Goal: Task Accomplishment & Management: Complete application form

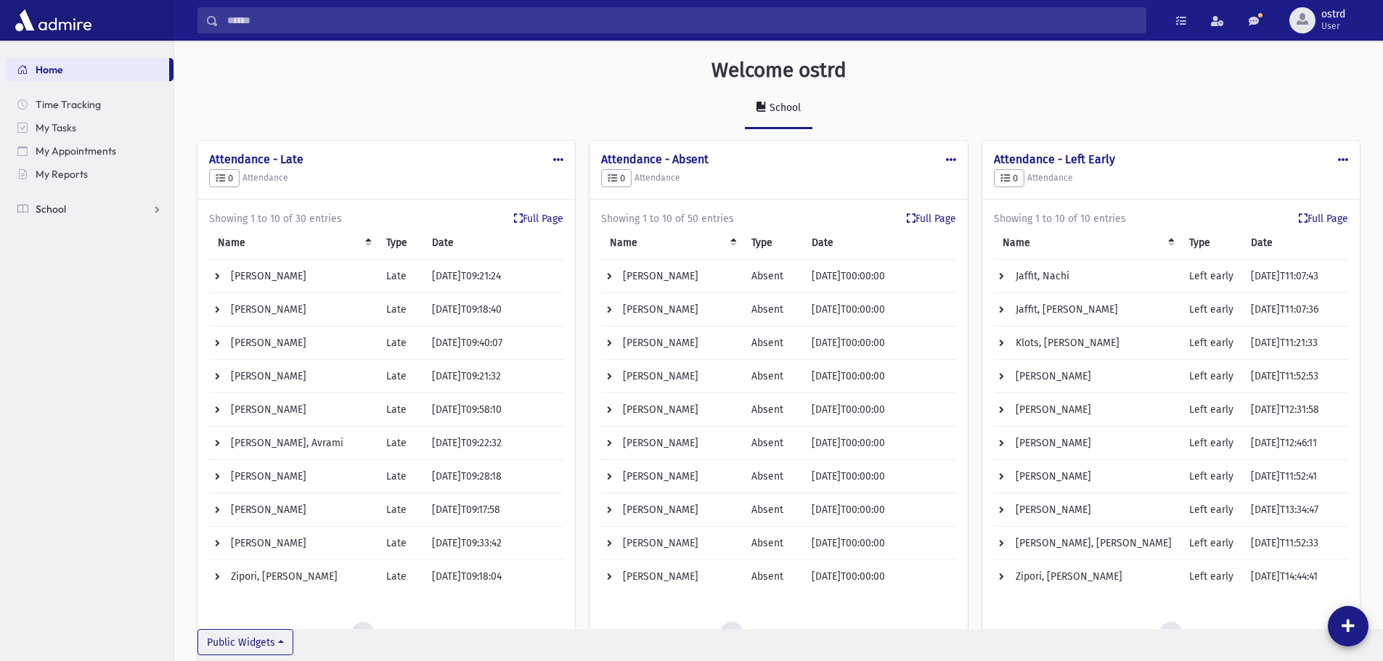
click at [60, 211] on span "School" at bounding box center [51, 209] width 30 height 13
click at [76, 325] on span "Student Logs" at bounding box center [74, 325] width 60 height 13
click at [67, 296] on span "Infractions" at bounding box center [69, 302] width 50 height 13
click at [71, 322] on span "Entry" at bounding box center [67, 325] width 25 height 13
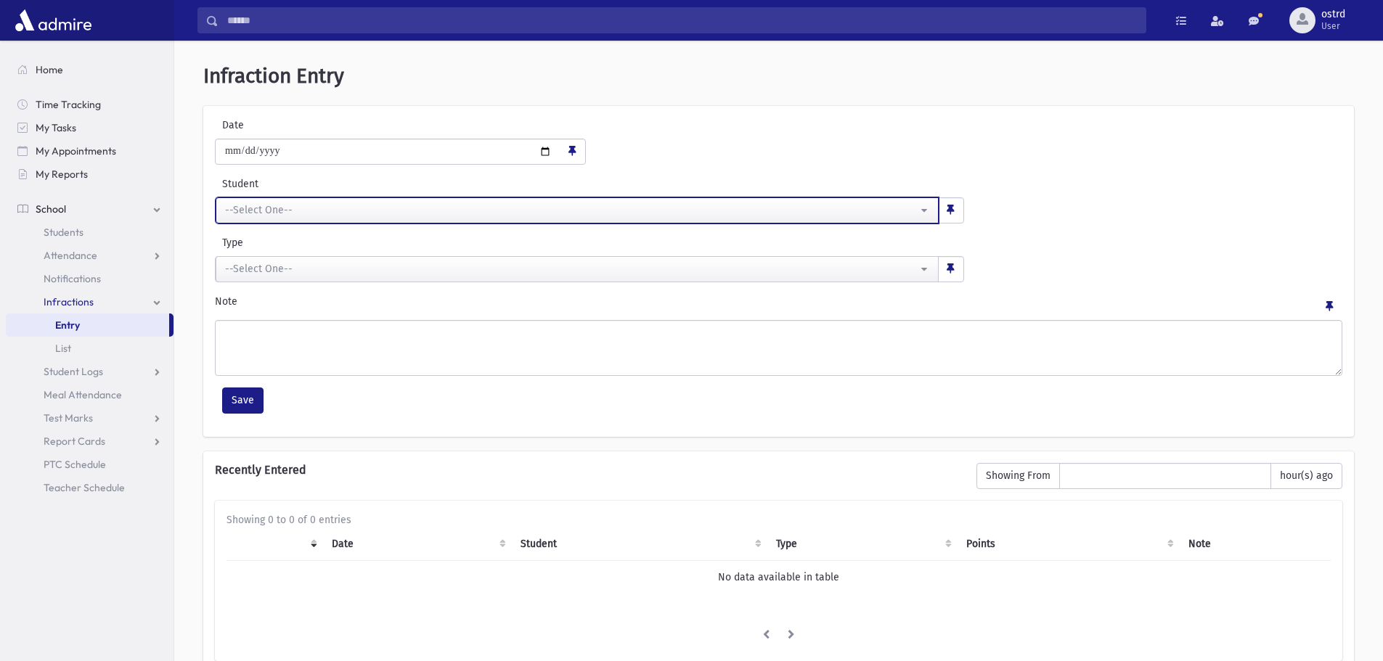
click at [292, 205] on div "--Select One--" at bounding box center [571, 210] width 693 height 15
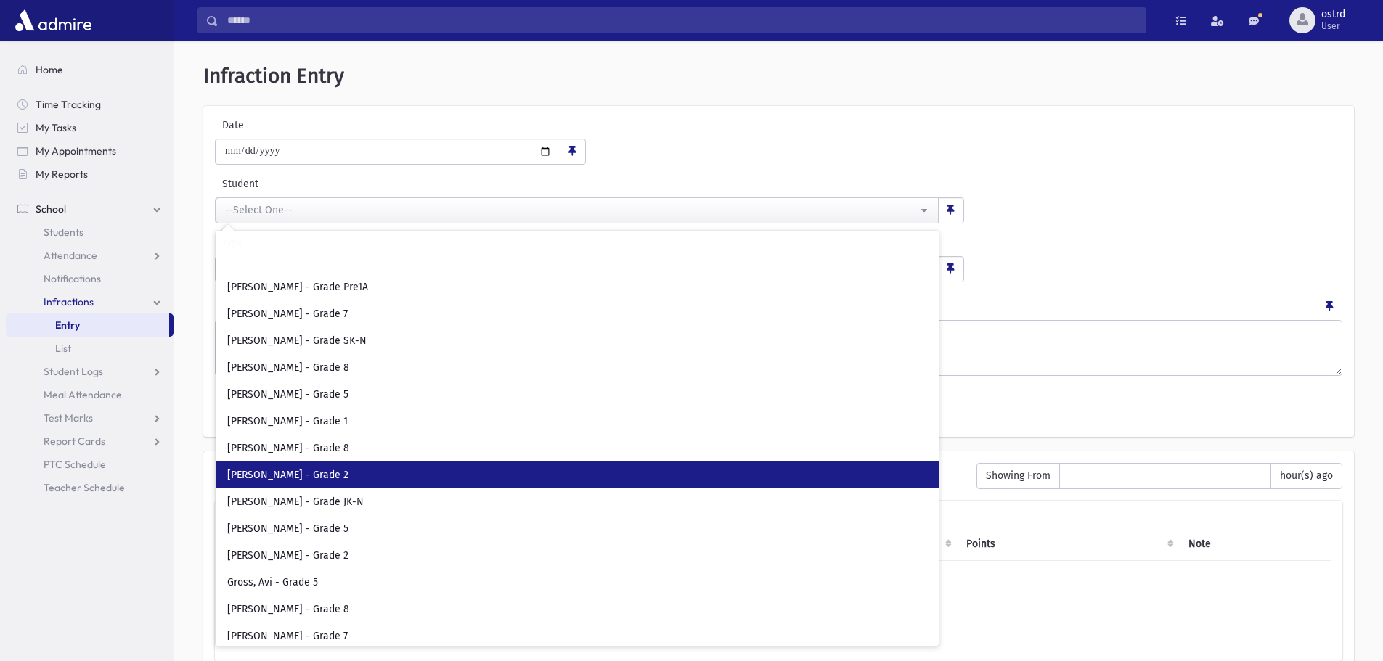
scroll to position [2251, 0]
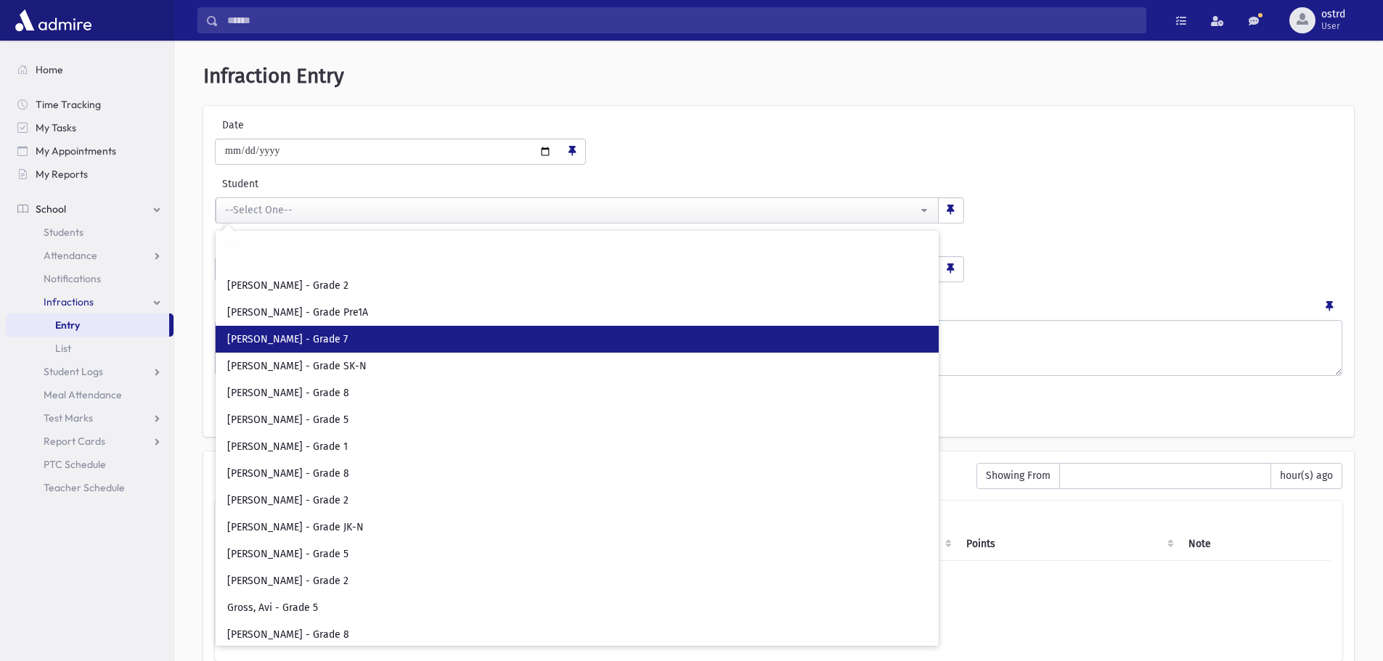
click at [327, 346] on span "Gestetner, Chananya - Grade 7" at bounding box center [287, 340] width 121 height 15
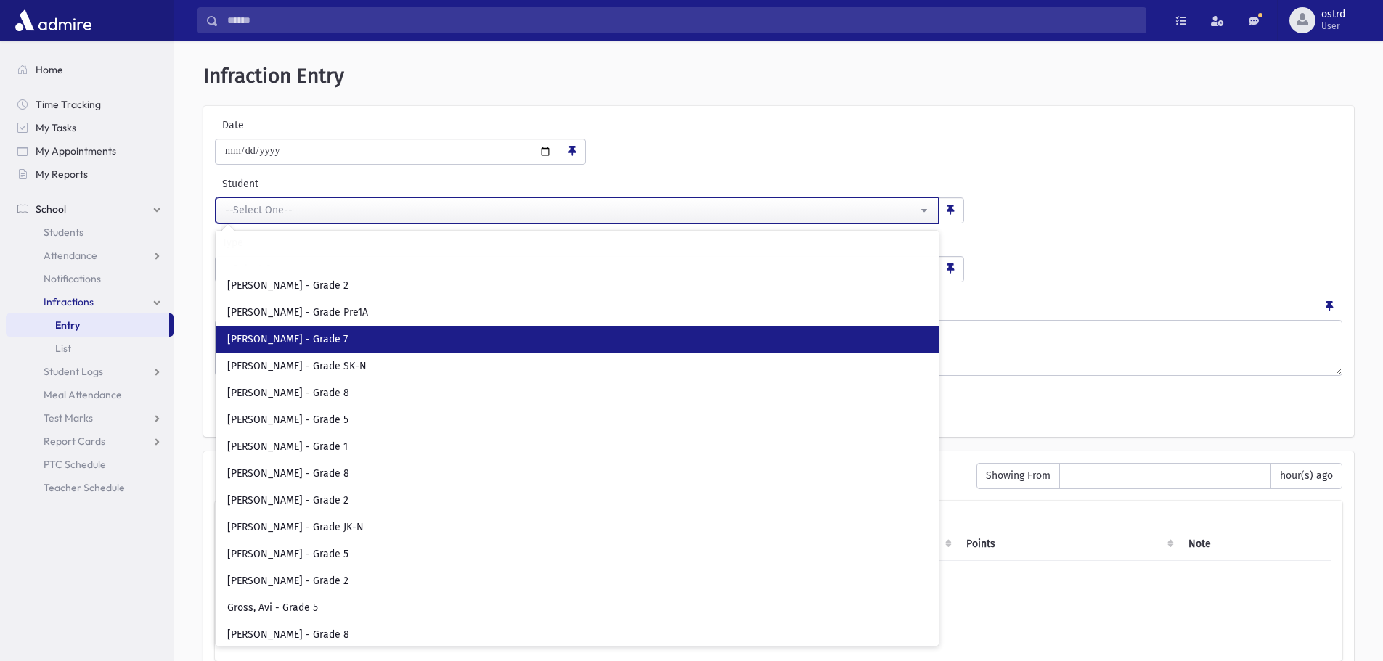
select select "****"
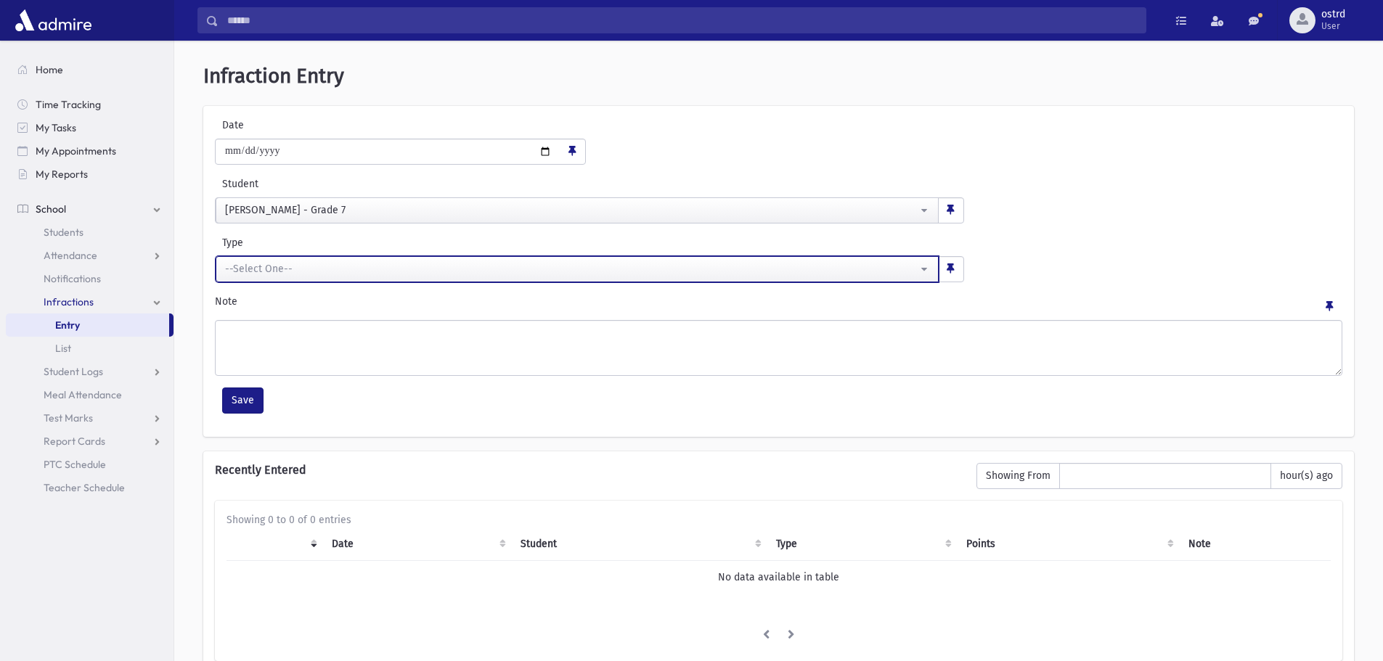
click at [314, 264] on div "--Select One--" at bounding box center [571, 268] width 693 height 15
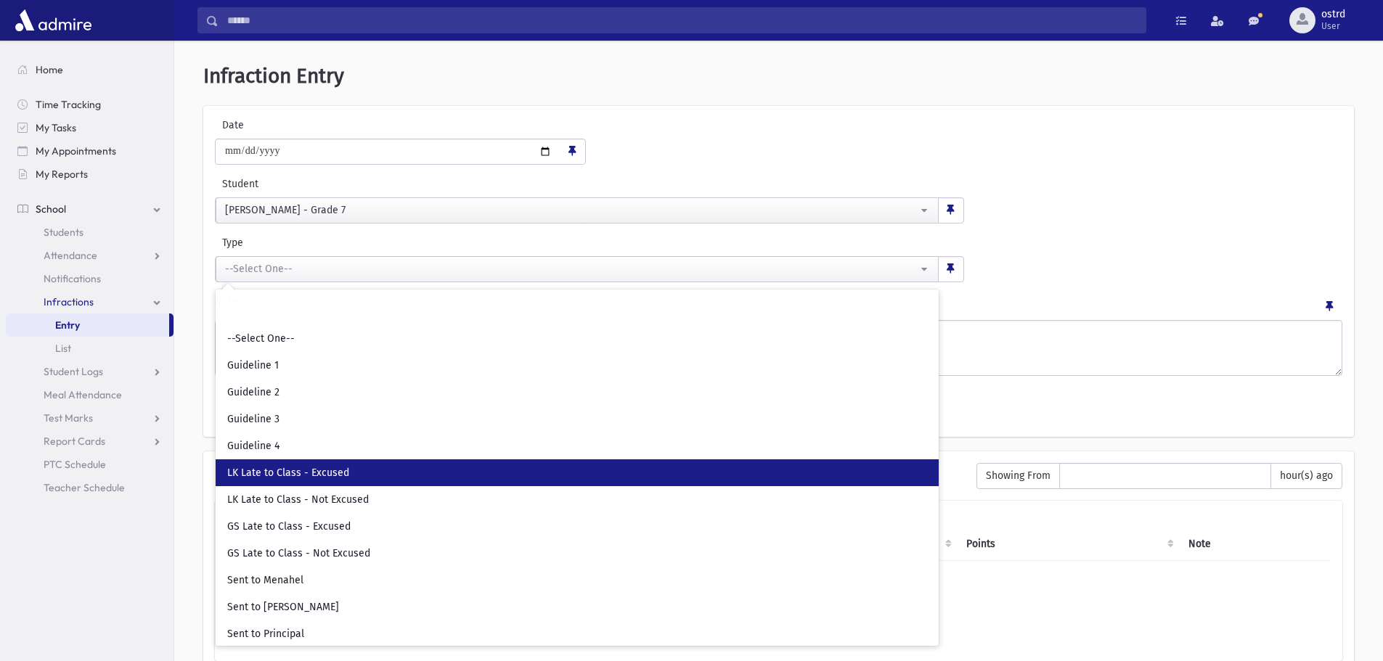
click at [318, 476] on span "LK Late to Class - Excused" at bounding box center [288, 473] width 122 height 15
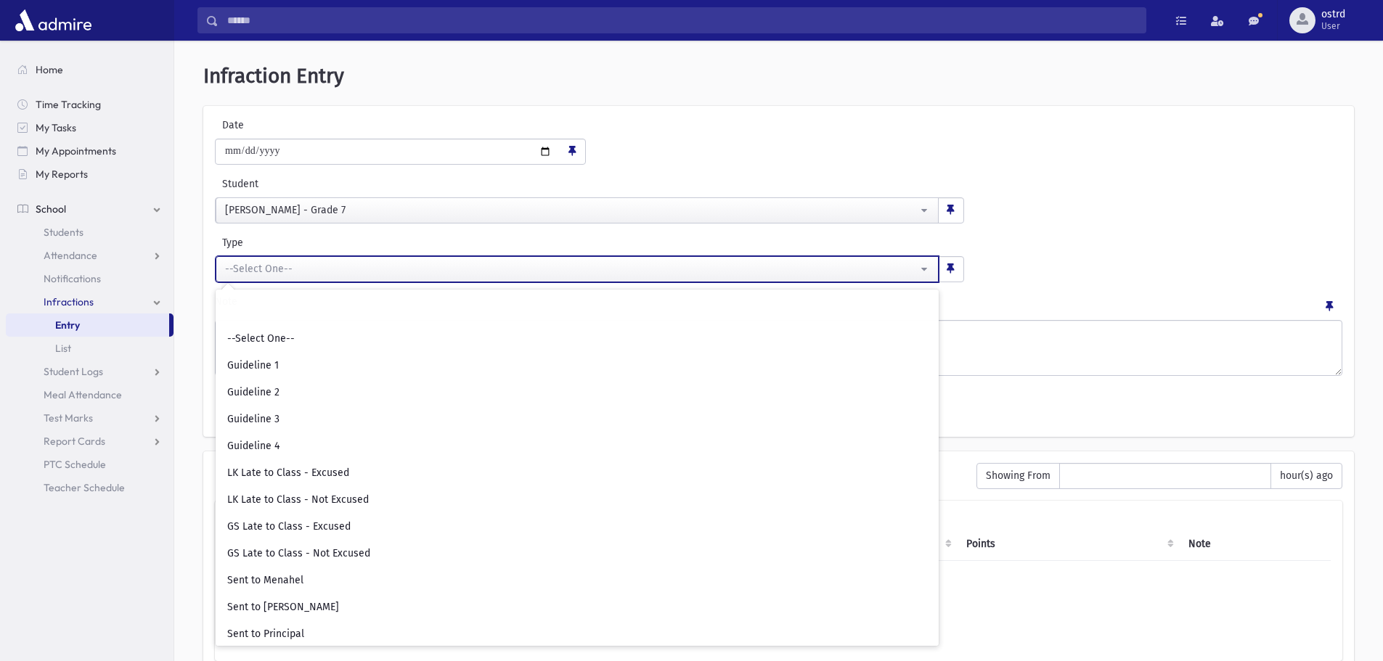
select select "**"
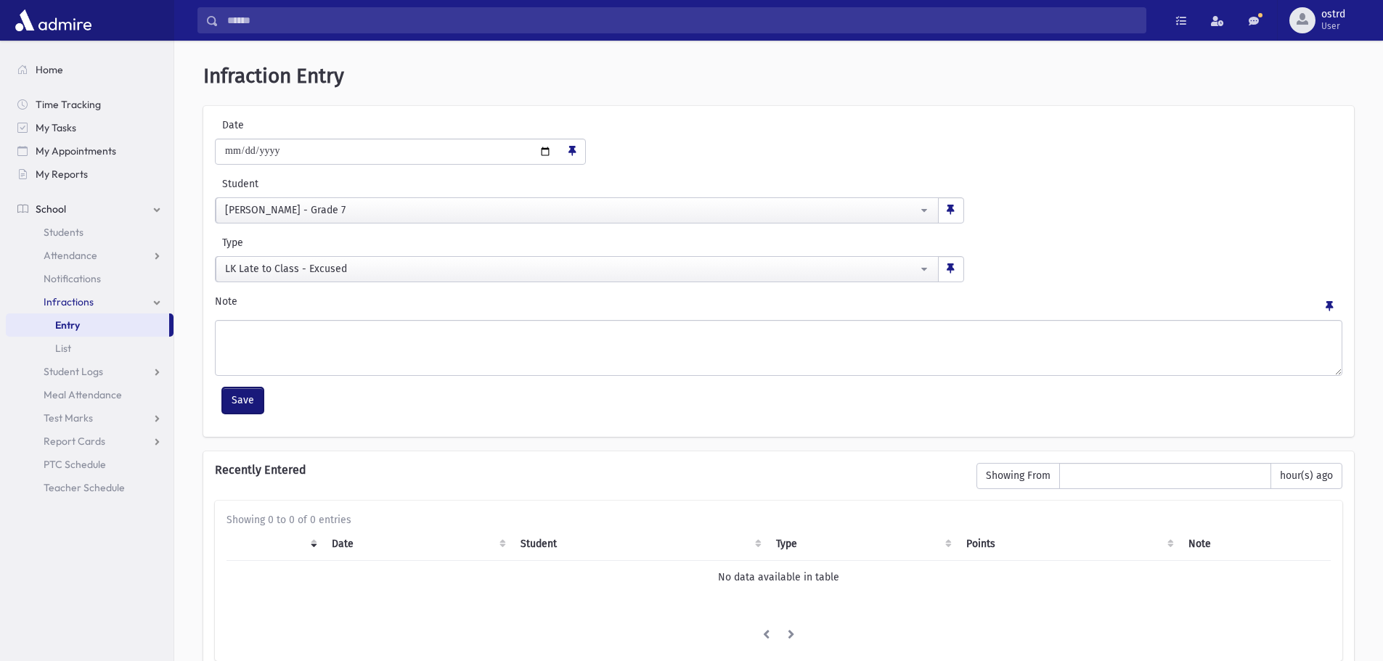
drag, startPoint x: 248, startPoint y: 404, endPoint x: 253, endPoint y: 390, distance: 15.4
click at [248, 402] on button "Save" at bounding box center [242, 401] width 41 height 26
select select
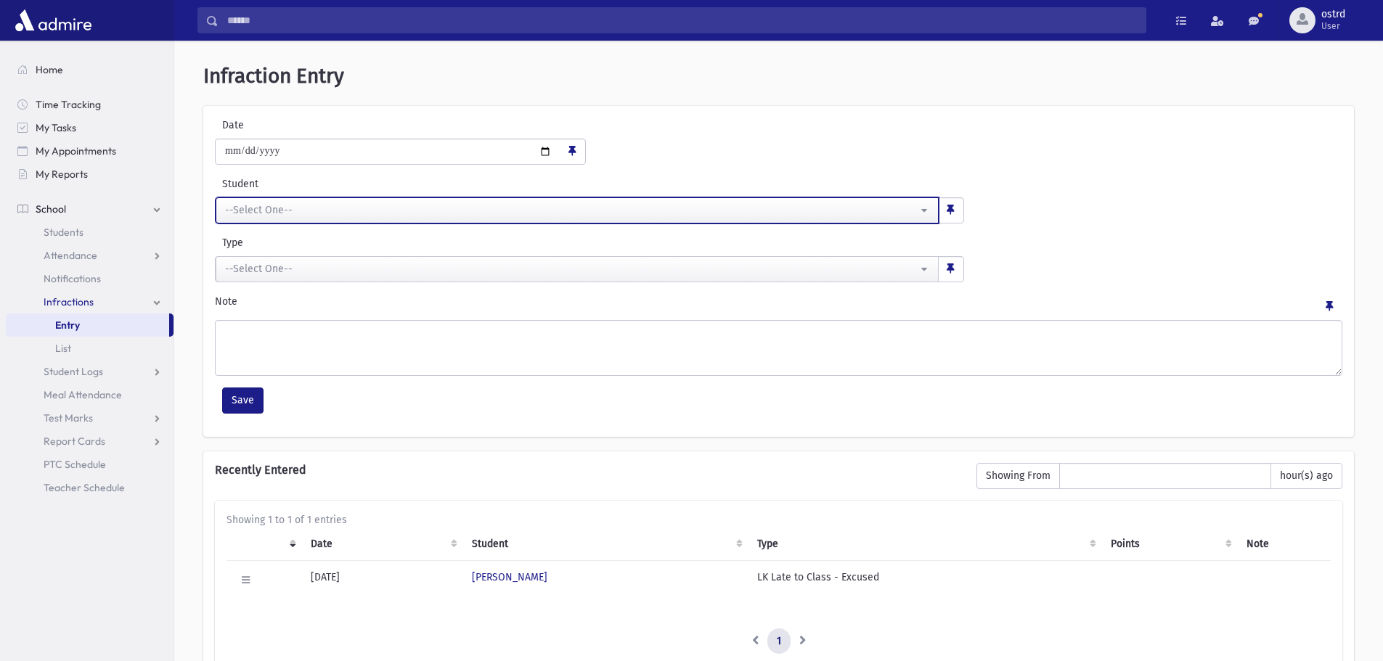
click at [285, 212] on div "--Select One--" at bounding box center [571, 210] width 693 height 15
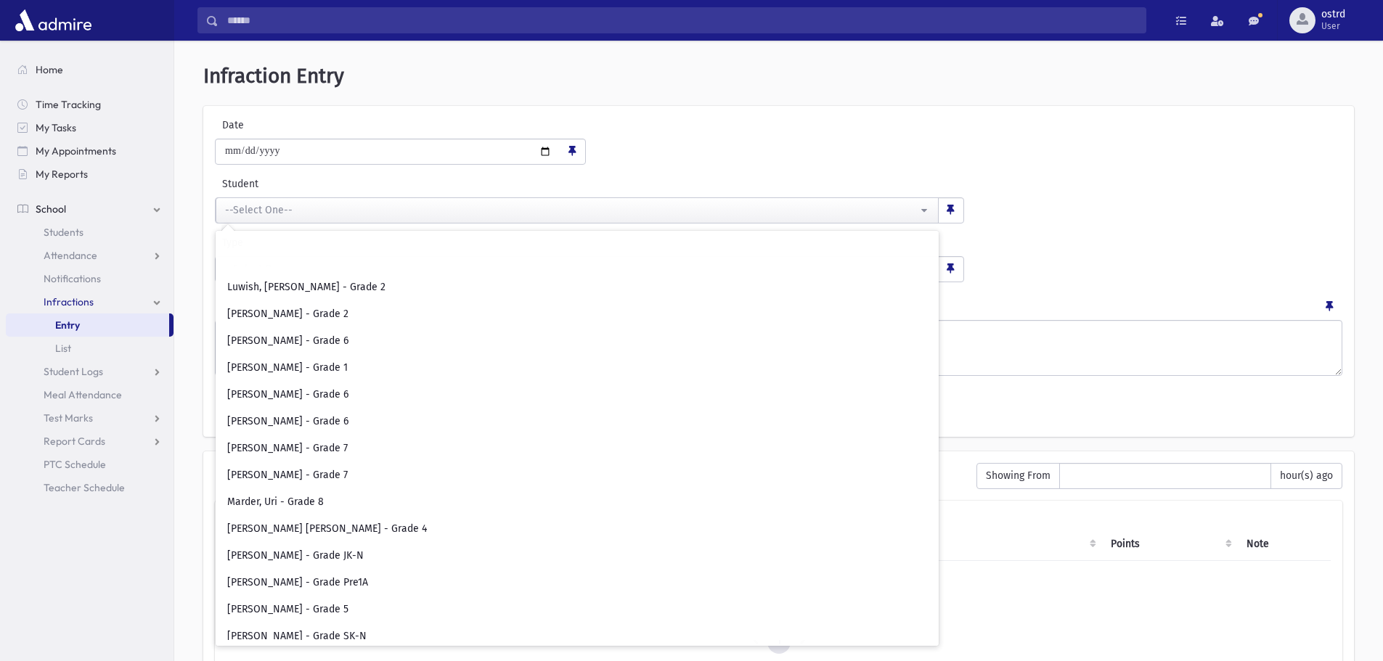
scroll to position [4719, 0]
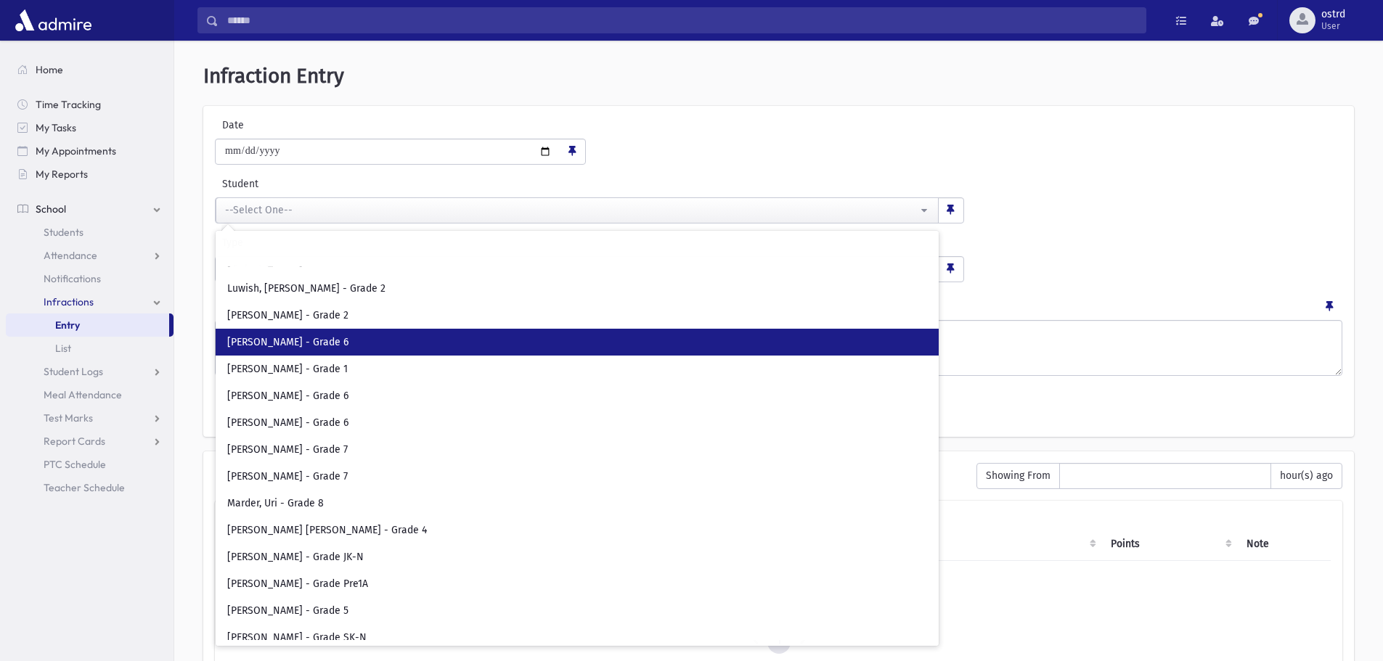
drag, startPoint x: 306, startPoint y: 347, endPoint x: 311, endPoint y: 338, distance: 10.1
click at [306, 346] on span "Manasseh, Yosef - Grade 6" at bounding box center [287, 342] width 121 height 15
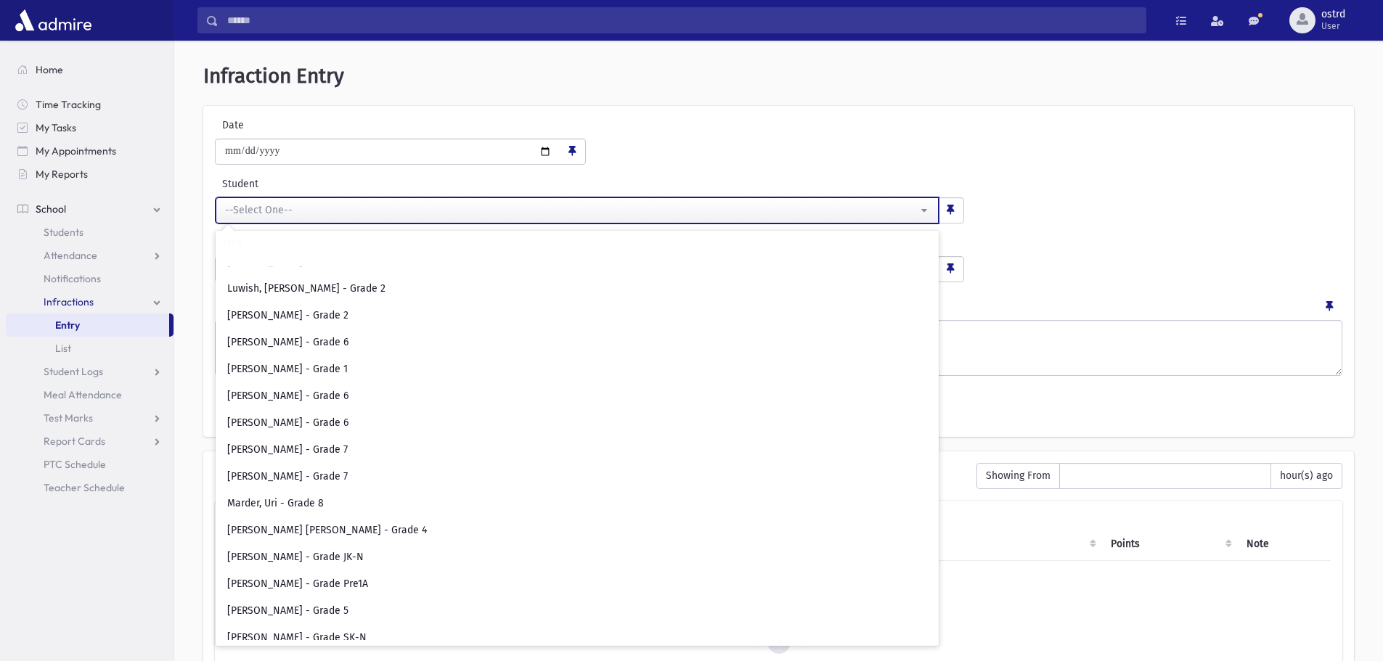
select select "****"
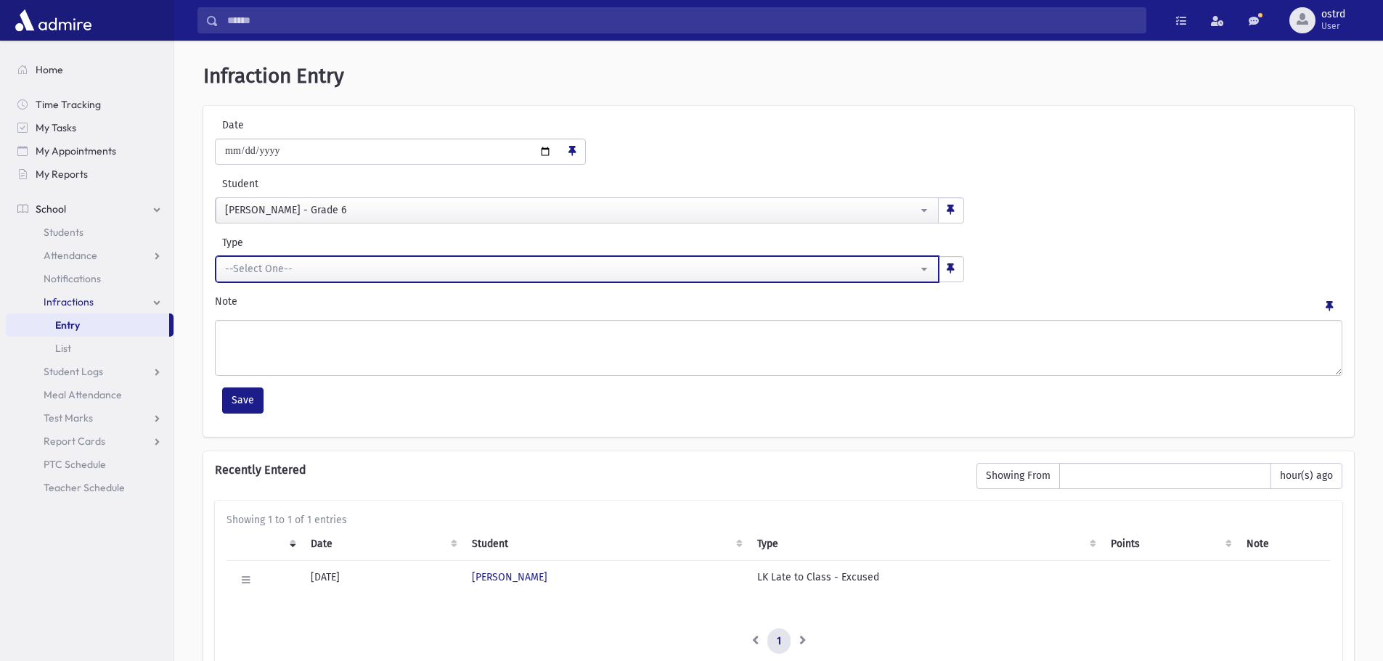
click at [324, 268] on div "--Select One--" at bounding box center [571, 268] width 693 height 15
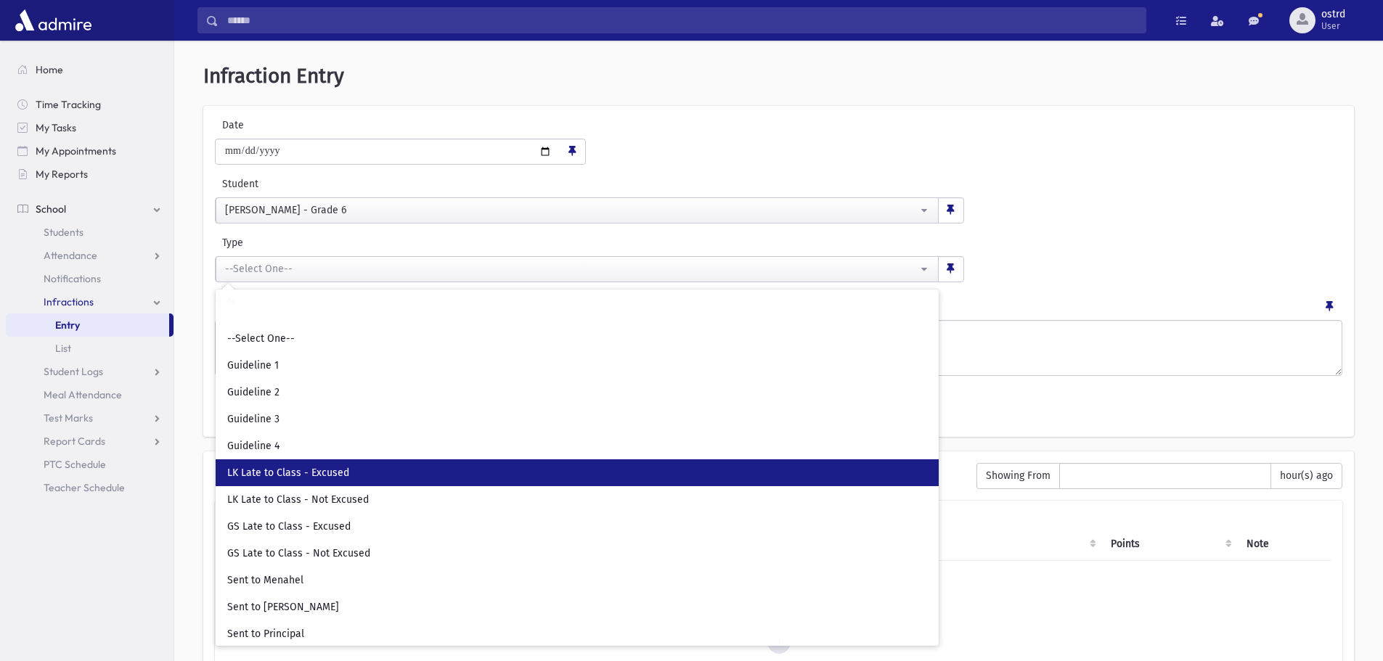
drag, startPoint x: 324, startPoint y: 468, endPoint x: 304, endPoint y: 439, distance: 34.4
click at [323, 468] on span "LK Late to Class - Excused" at bounding box center [288, 473] width 122 height 15
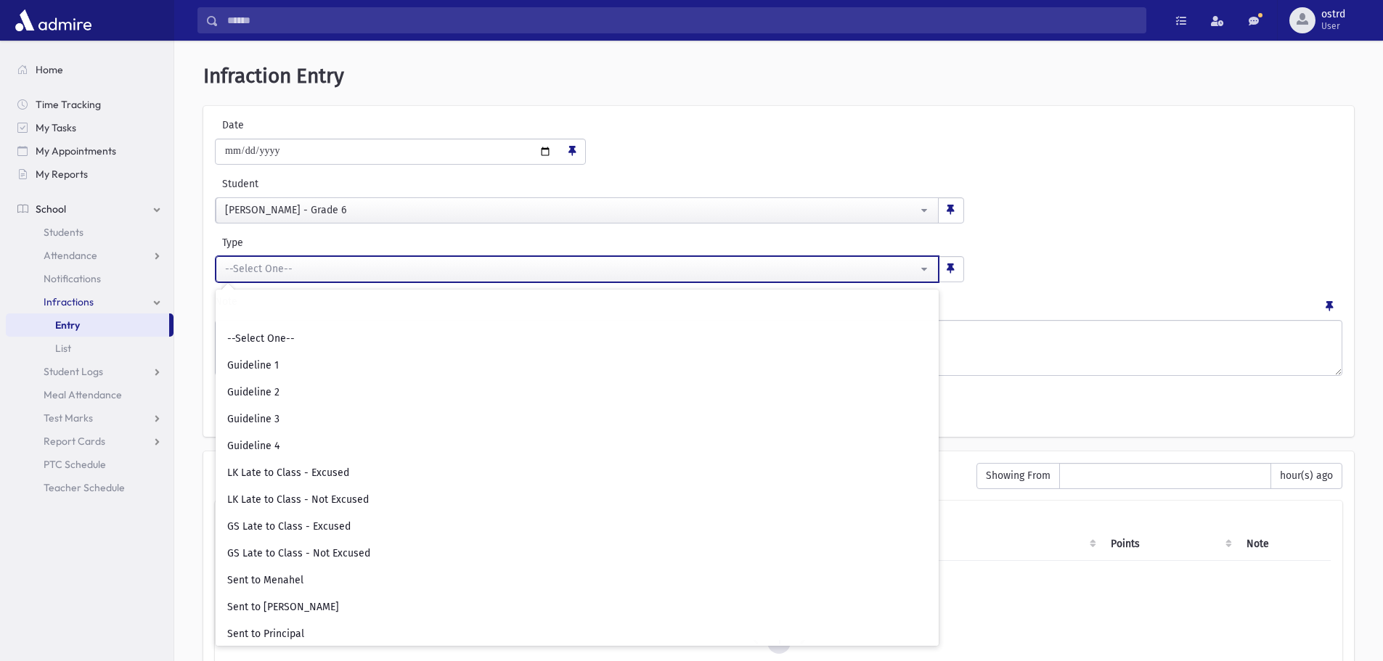
select select "**"
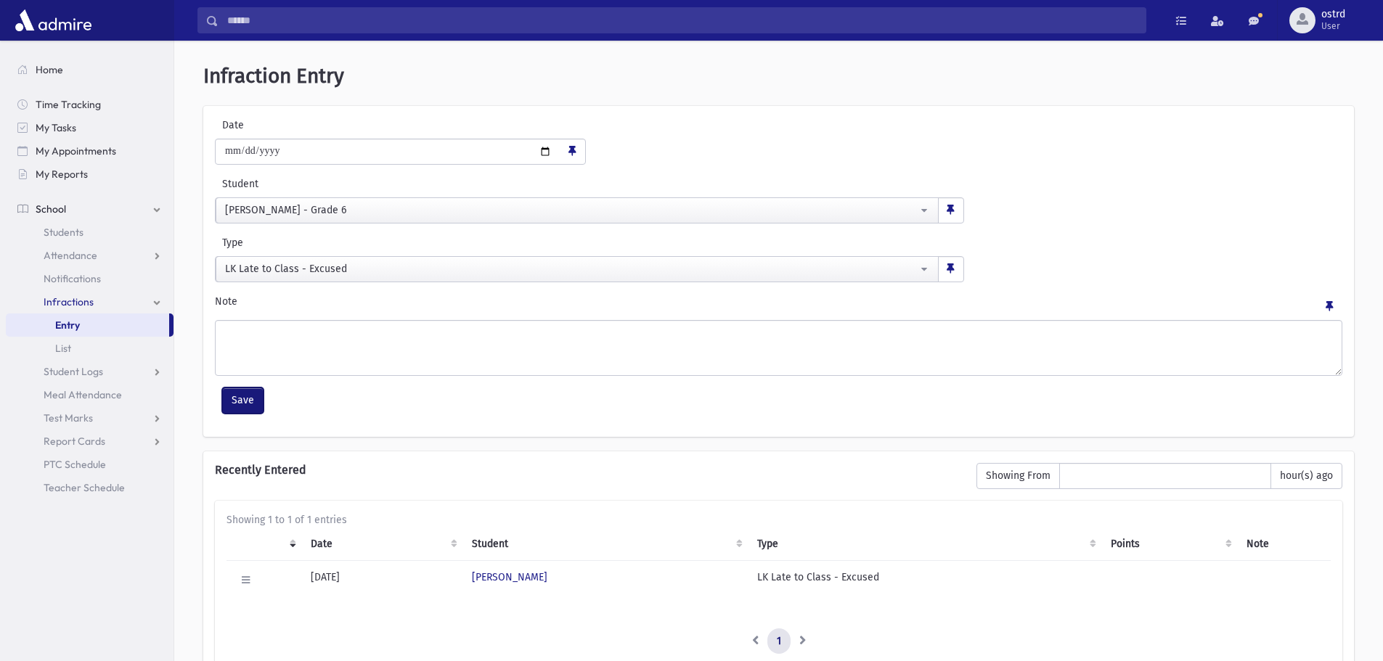
click at [254, 401] on button "Save" at bounding box center [242, 401] width 41 height 26
select select
